Goal: Communication & Community: Answer question/provide support

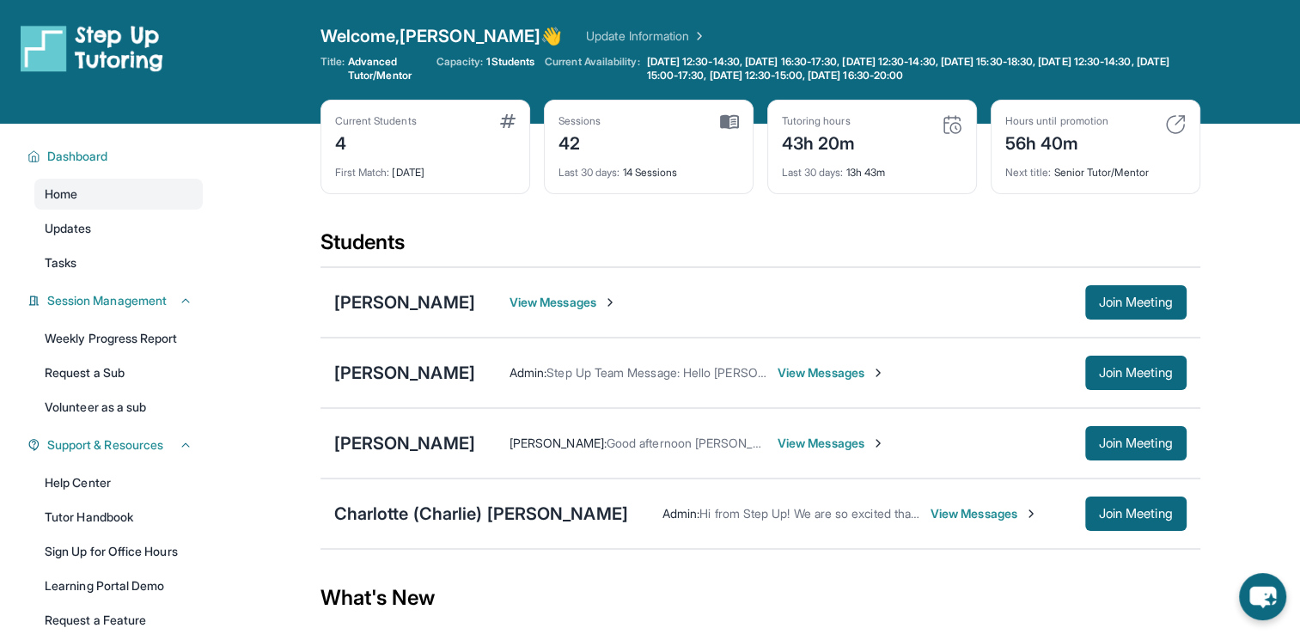
click at [543, 308] on span "View Messages" at bounding box center [563, 302] width 107 height 17
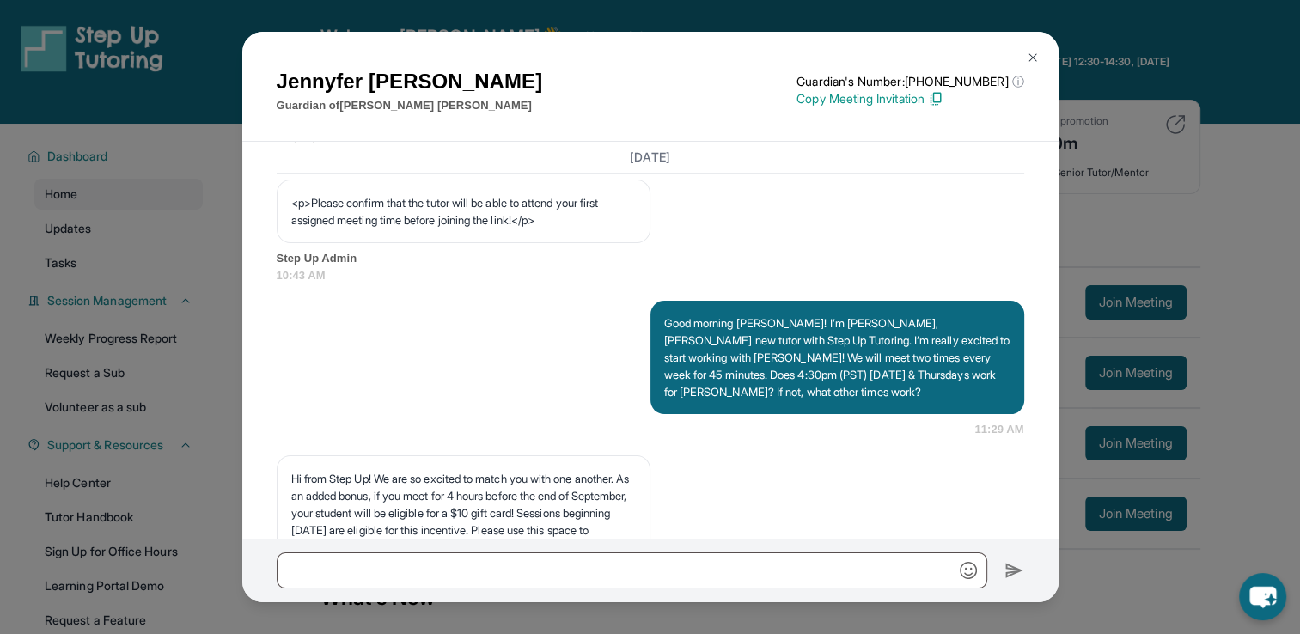
scroll to position [1063, 0]
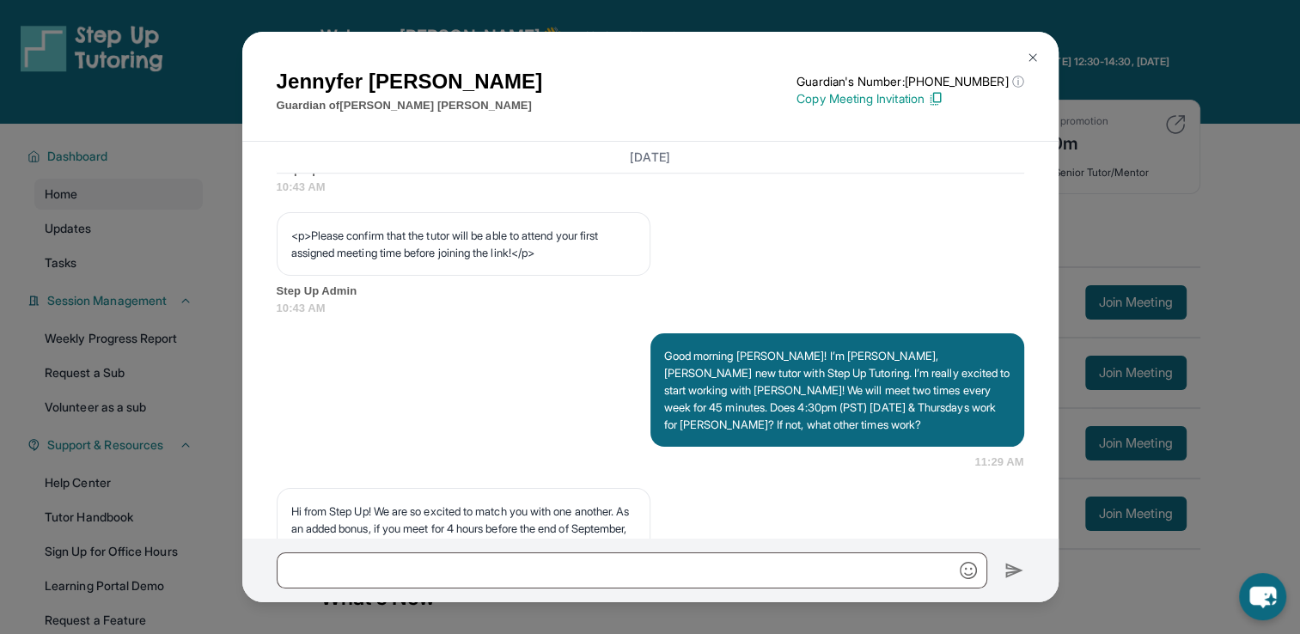
click at [1031, 51] on img at bounding box center [1033, 58] width 14 height 14
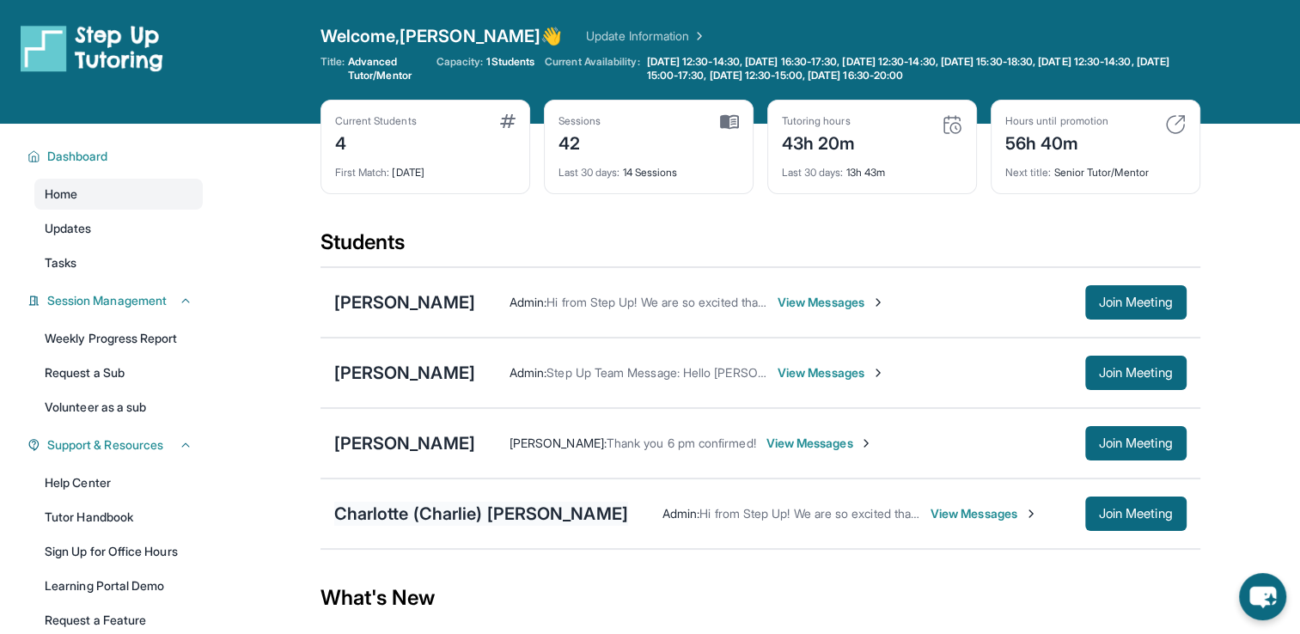
click at [577, 516] on div "Charlotte (Charlie) [PERSON_NAME]" at bounding box center [481, 514] width 294 height 24
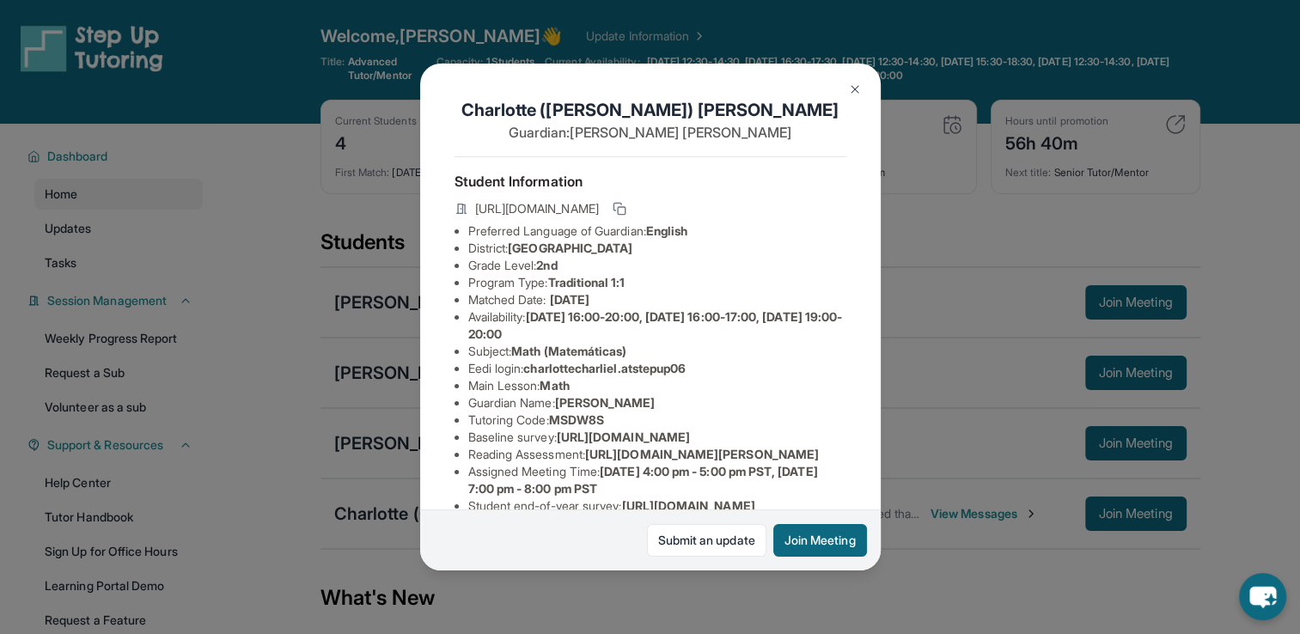
click at [852, 86] on img at bounding box center [855, 89] width 14 height 14
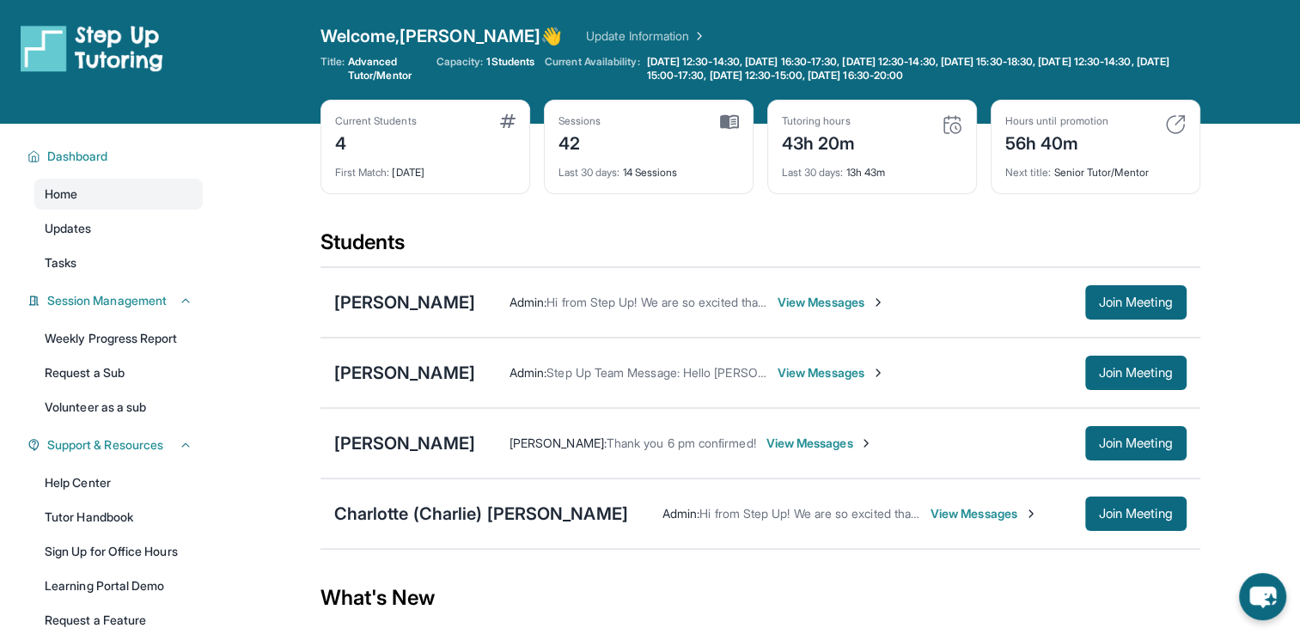
click at [766, 442] on span "View Messages" at bounding box center [819, 443] width 107 height 17
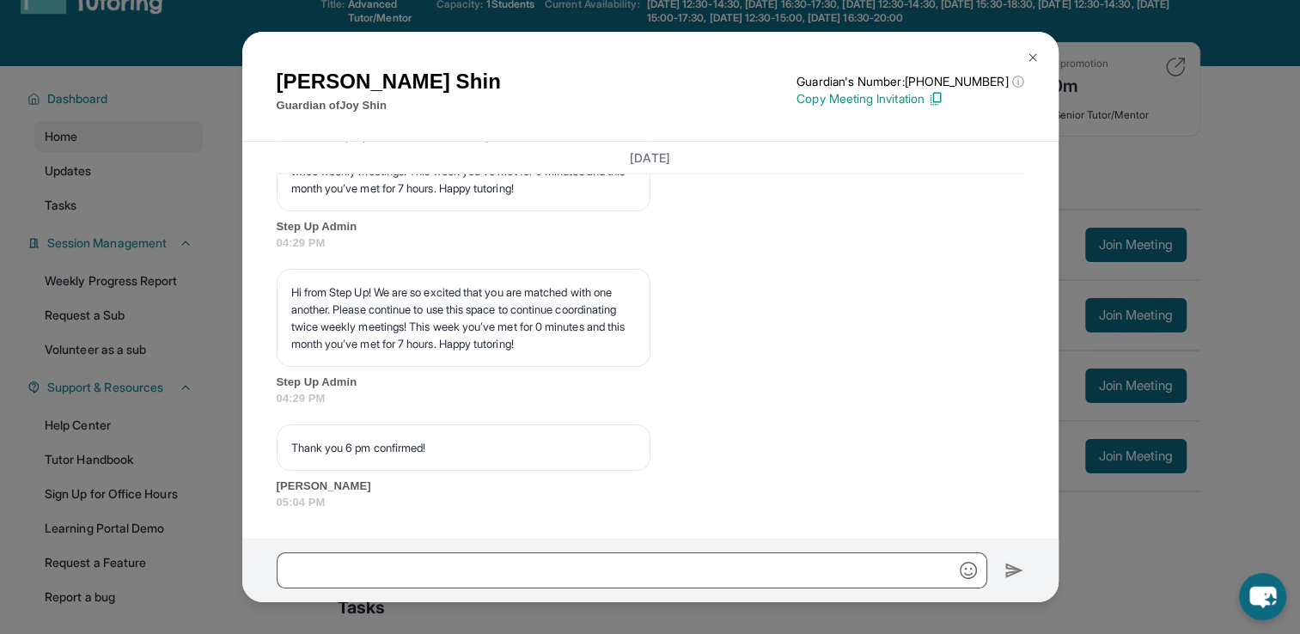
scroll to position [24367, 0]
